Goal: Check status

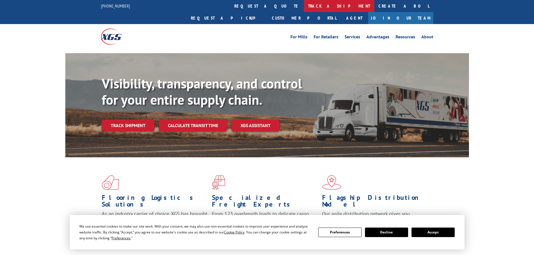
click at [304, 8] on link "track a shipment" at bounding box center [339, 6] width 70 height 12
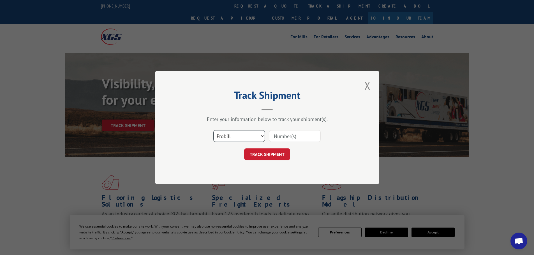
click at [229, 135] on select "Select category... Probill BOL PO" at bounding box center [239, 136] width 52 height 12
select select "bol"
click at [213, 130] on select "Select category... Probill BOL PO" at bounding box center [239, 136] width 52 height 12
paste input "4818910"
type input "4818910"
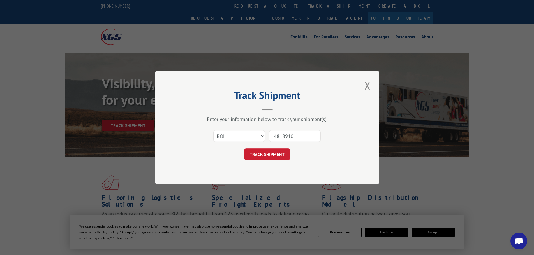
click at [312, 163] on div "Track Shipment Enter your information below to track your shipment(s). Select c…" at bounding box center [267, 128] width 224 height 114
click at [265, 153] on button "TRACK SHIPMENT" at bounding box center [267, 155] width 46 height 12
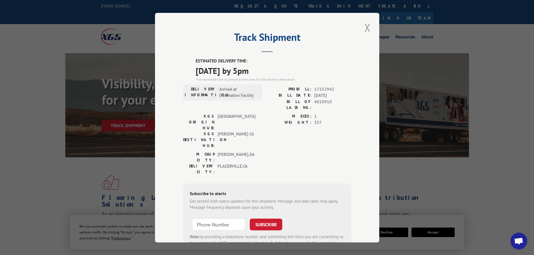
click at [365, 26] on button "Close modal" at bounding box center [368, 27] width 10 height 15
